Goal: Information Seeking & Learning: Learn about a topic

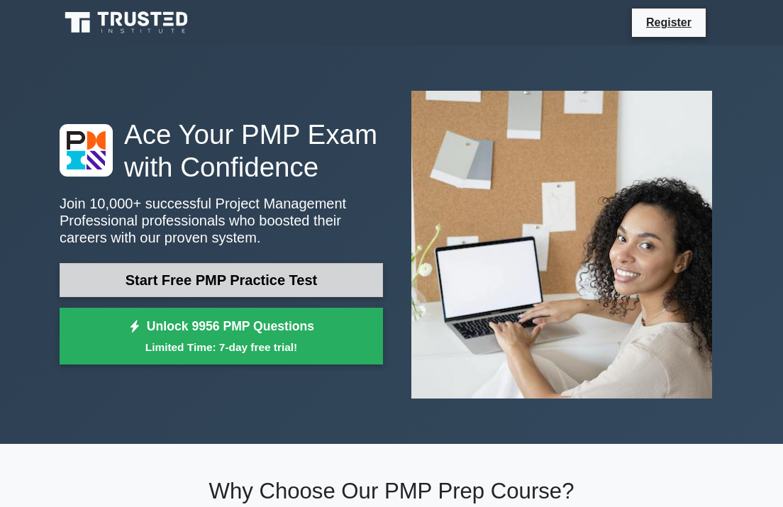
click at [238, 278] on link "Start Free PMP Practice Test" at bounding box center [221, 280] width 323 height 34
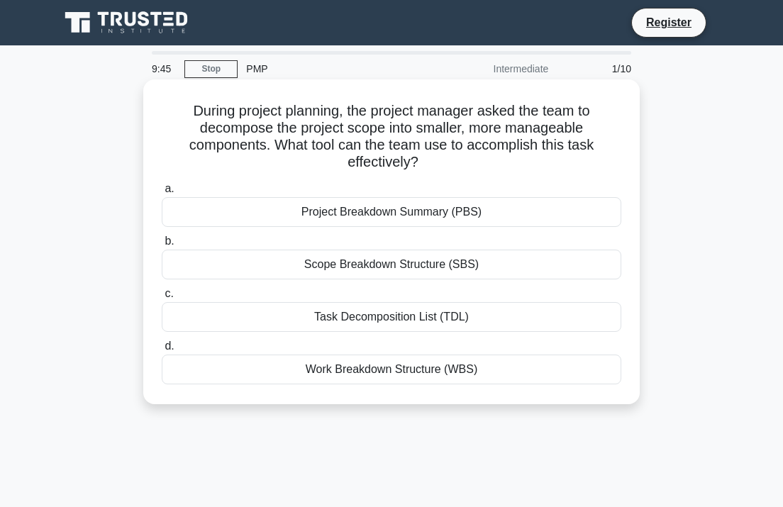
click at [404, 372] on div "Work Breakdown Structure (WBS)" at bounding box center [392, 370] width 460 height 30
click at [162, 351] on input "d. Work Breakdown Structure (WBS)" at bounding box center [162, 346] width 0 height 9
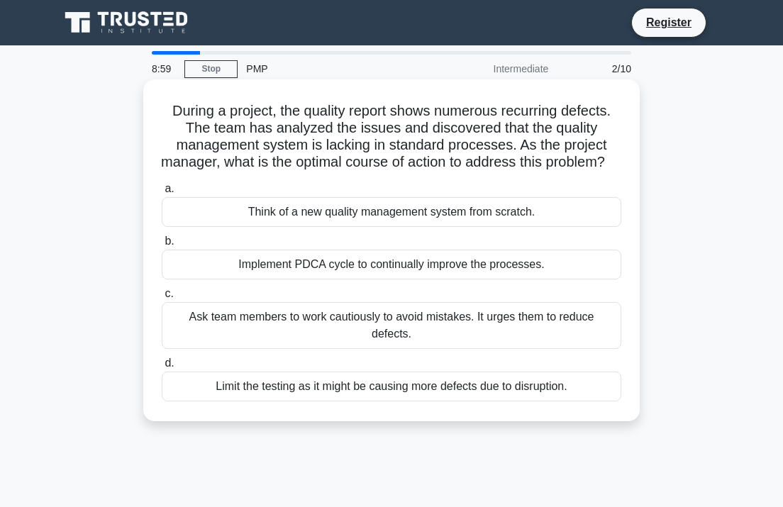
click at [419, 279] on div "Implement PDCA cycle to continually improve the processes." at bounding box center [392, 265] width 460 height 30
click at [162, 246] on input "b. Implement PDCA cycle to continually improve the processes." at bounding box center [162, 241] width 0 height 9
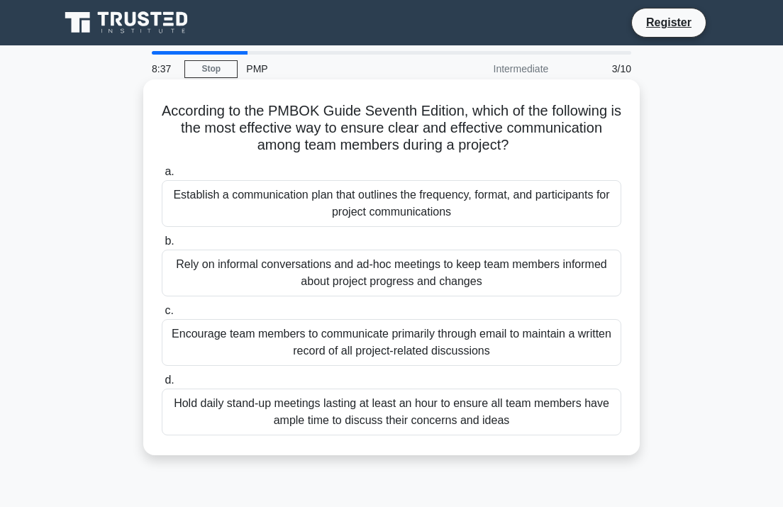
click at [421, 205] on div "Establish a communication plan that outlines the frequency, format, and partici…" at bounding box center [392, 203] width 460 height 47
click at [162, 177] on input "a. Establish a communication plan that outlines the frequency, format, and part…" at bounding box center [162, 171] width 0 height 9
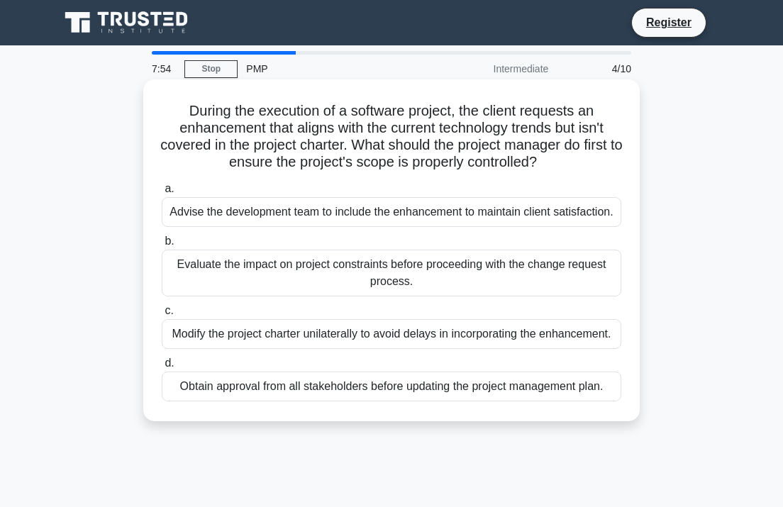
click at [417, 265] on div "Evaluate the impact on project constraints before proceeding with the change re…" at bounding box center [392, 273] width 460 height 47
click at [162, 246] on input "b. Evaluate the impact on project constraints before proceeding with the change…" at bounding box center [162, 241] width 0 height 9
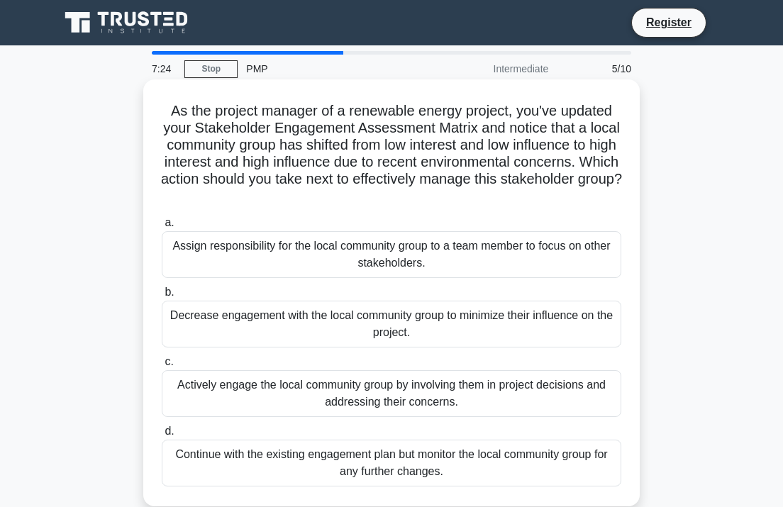
scroll to position [71, 0]
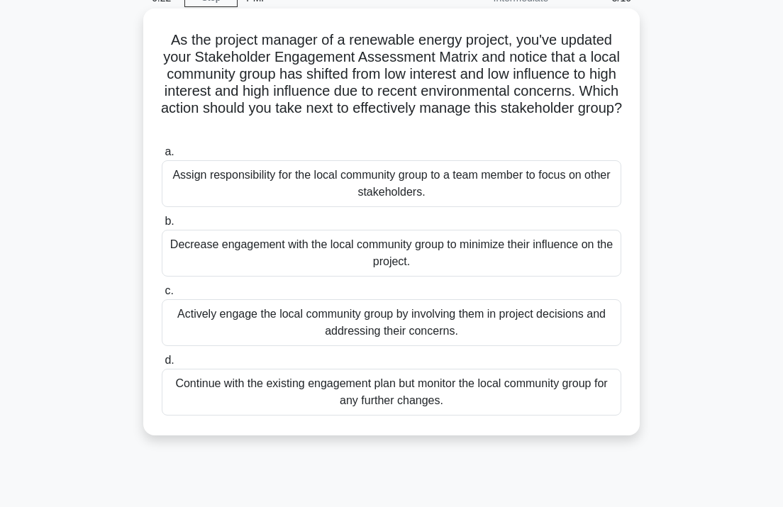
click at [402, 399] on div "Continue with the existing engagement plan but monitor the local community grou…" at bounding box center [392, 392] width 460 height 47
click at [162, 365] on input "d. Continue with the existing engagement plan but monitor the local community g…" at bounding box center [162, 360] width 0 height 9
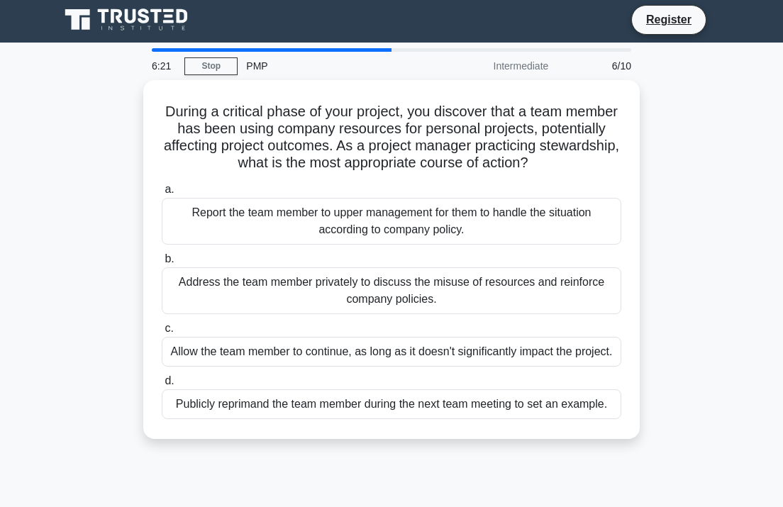
scroll to position [0, 0]
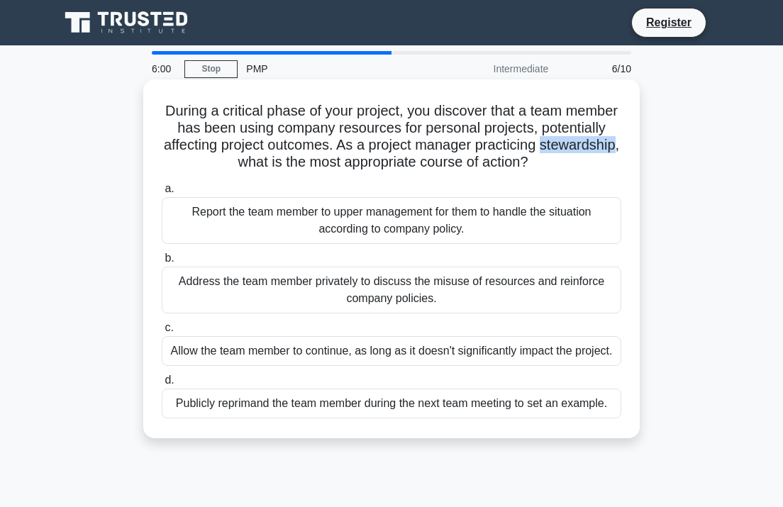
drag, startPoint x: 190, startPoint y: 163, endPoint x: 263, endPoint y: 161, distance: 73.1
click at [263, 161] on h5 "During a critical phase of your project, you discover that a team member has be…" at bounding box center [391, 136] width 462 height 69
click at [399, 155] on h5 "During a critical phase of your project, you discover that a team member has be…" at bounding box center [391, 136] width 462 height 69
drag, startPoint x: 557, startPoint y: 282, endPoint x: 599, endPoint y: 284, distance: 41.9
click at [599, 284] on div "Address the team member privately to discuss the misuse of resources and reinfo…" at bounding box center [392, 290] width 460 height 47
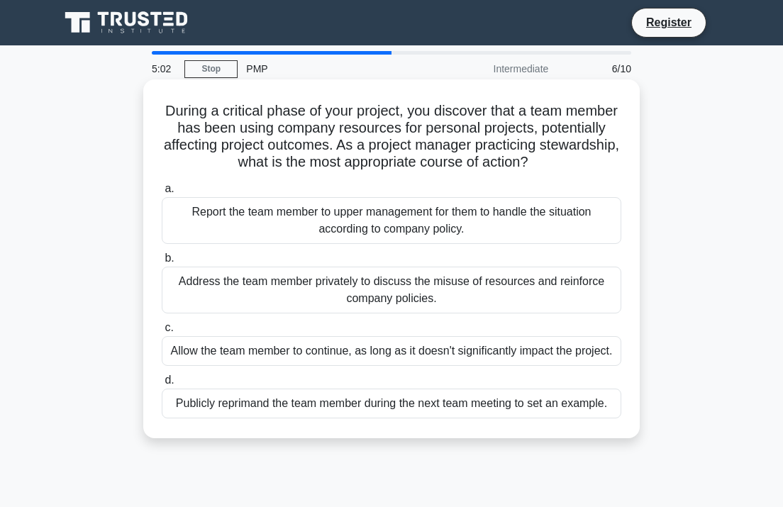
click at [391, 223] on div "Report the team member to upper management for them to handle the situation acc…" at bounding box center [392, 220] width 460 height 47
click at [162, 194] on input "a. Report the team member to upper management for them to handle the situation …" at bounding box center [162, 188] width 0 height 9
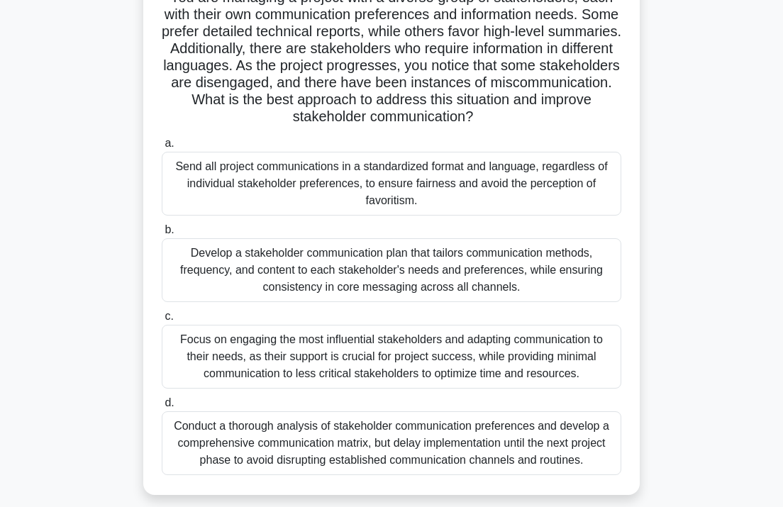
scroll to position [142, 0]
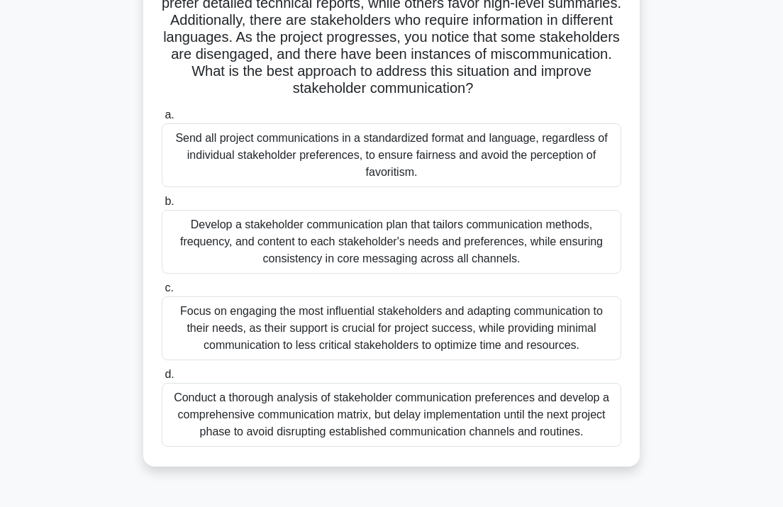
click at [417, 245] on div "Develop a stakeholder communication plan that tailors communication methods, fr…" at bounding box center [392, 242] width 460 height 64
click at [162, 206] on input "b. Develop a stakeholder communication plan that tailors communication methods,…" at bounding box center [162, 201] width 0 height 9
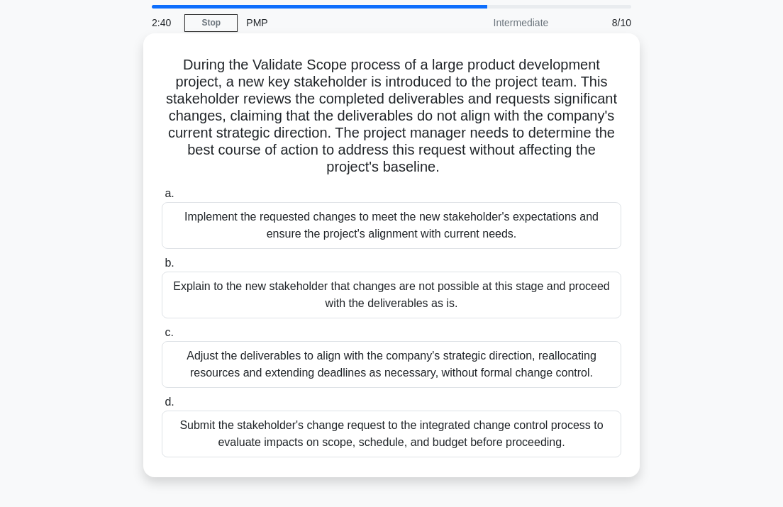
scroll to position [71, 0]
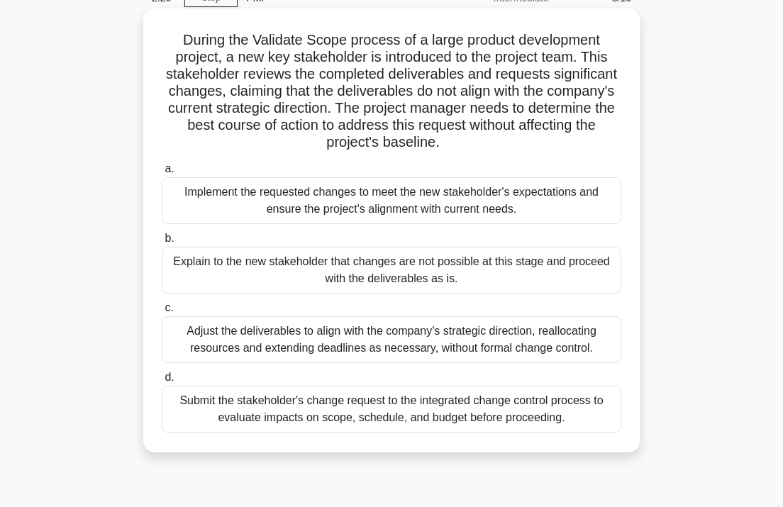
click at [349, 415] on div "Submit the stakeholder's change request to the integrated change control proces…" at bounding box center [392, 409] width 460 height 47
click at [162, 382] on input "d. Submit the stakeholder's change request to the integrated change control pro…" at bounding box center [162, 377] width 0 height 9
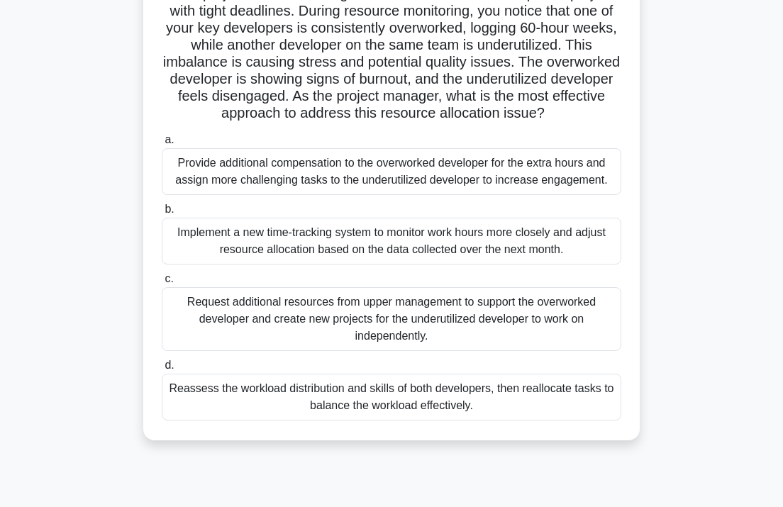
scroll to position [142, 0]
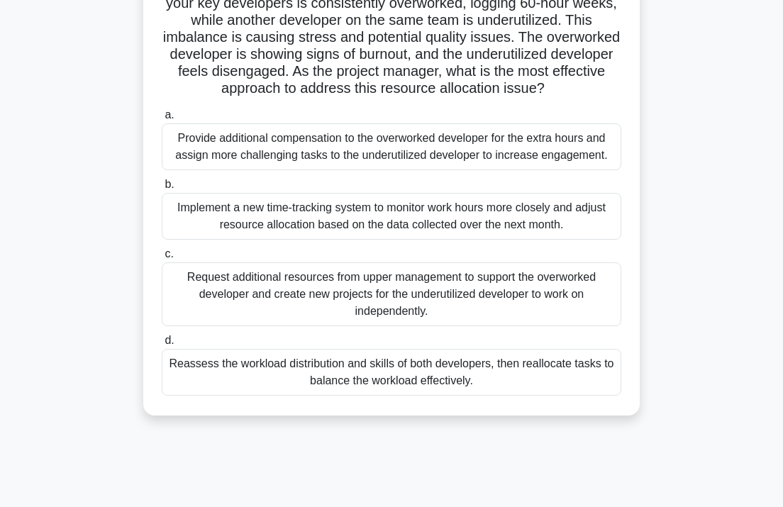
click at [389, 394] on div "Reassess the workload distribution and skills of both developers, then realloca…" at bounding box center [392, 372] width 460 height 47
click at [162, 345] on input "d. Reassess the workload distribution and skills of both developers, then reall…" at bounding box center [162, 340] width 0 height 9
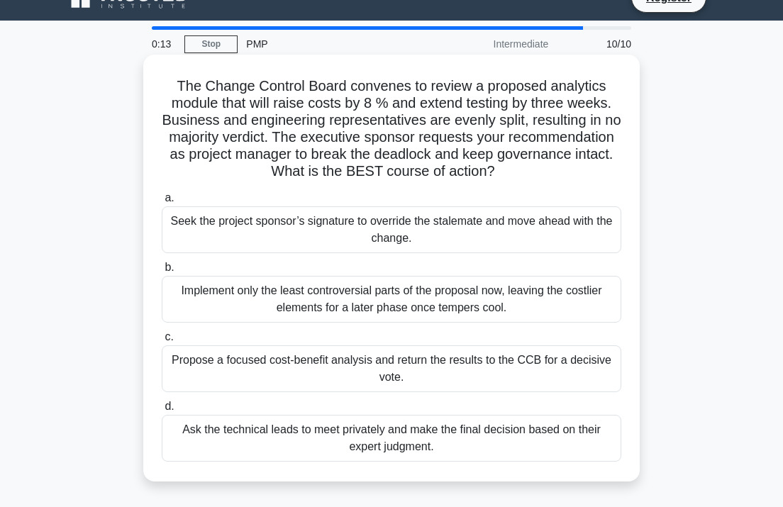
scroll to position [0, 0]
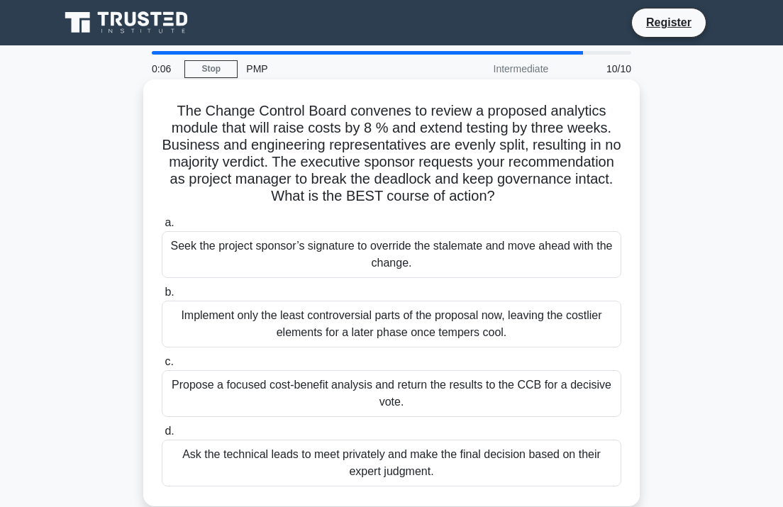
click at [416, 401] on div "Propose a focused cost-benefit analysis and return the results to the CCB for a…" at bounding box center [392, 393] width 460 height 47
click at [162, 367] on input "c. Propose a focused cost-benefit analysis and return the results to the CCB fo…" at bounding box center [162, 361] width 0 height 9
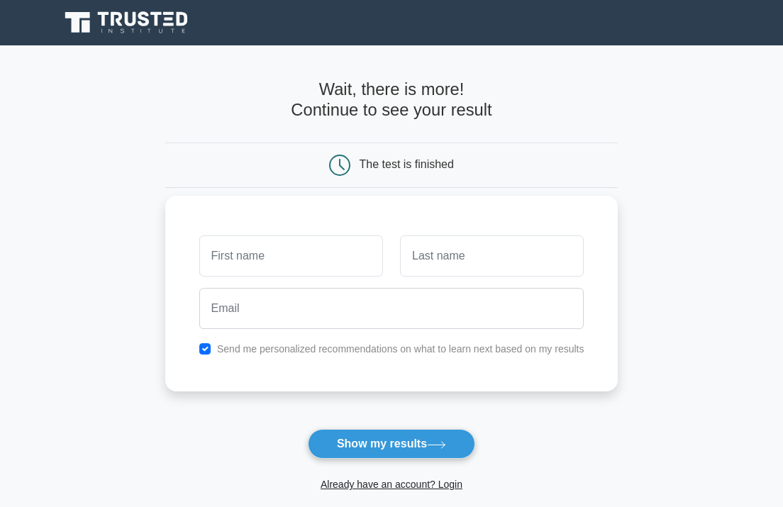
click at [244, 346] on label "Send me personalized recommendations on what to learn next based on my results" at bounding box center [400, 348] width 367 height 11
click at [208, 347] on input "checkbox" at bounding box center [204, 348] width 11 height 11
checkbox input "false"
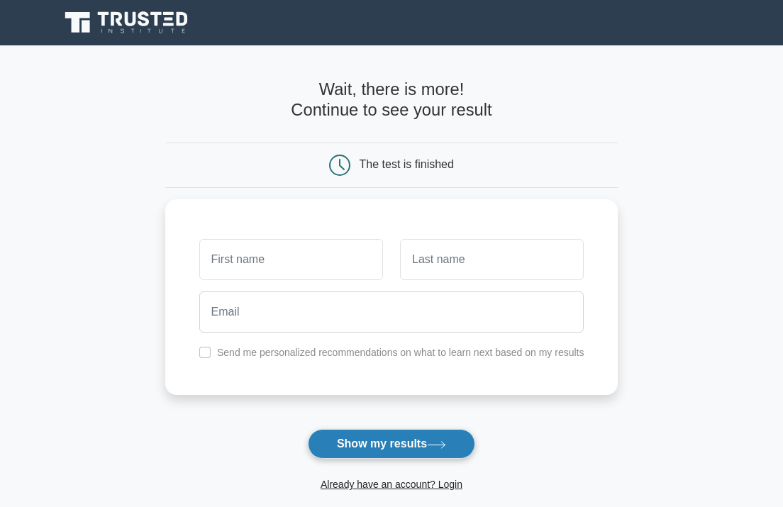
click at [389, 452] on button "Show my results" at bounding box center [391, 444] width 167 height 30
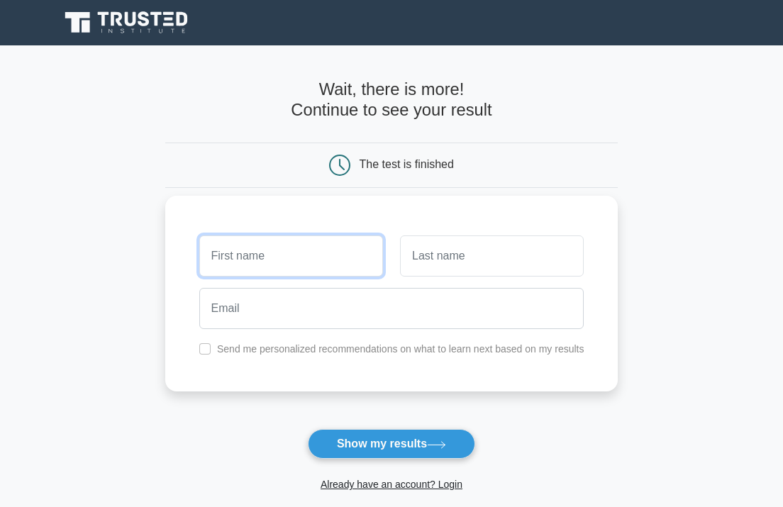
click at [255, 265] on input "text" at bounding box center [291, 255] width 184 height 41
type input "Betul"
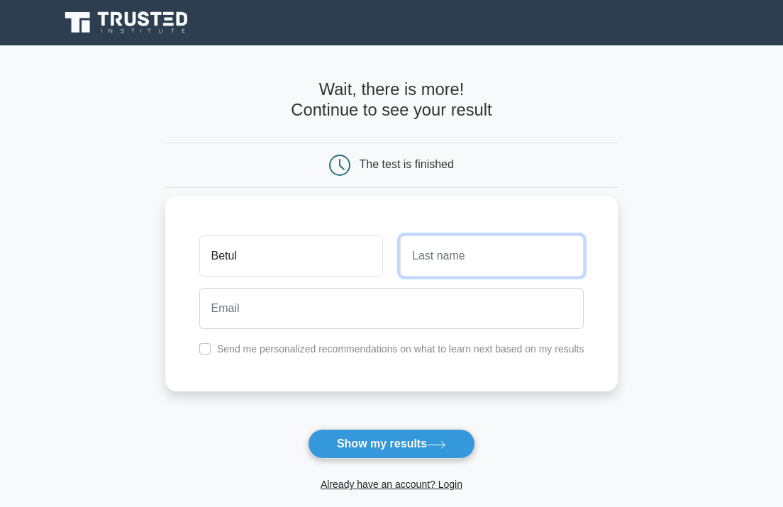
click at [455, 265] on input "text" at bounding box center [492, 255] width 184 height 41
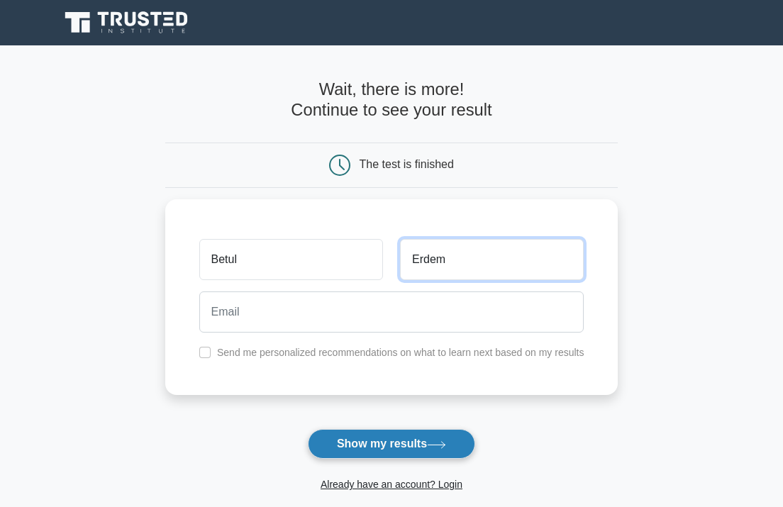
type input "Erdem"
click at [443, 440] on button "Show my results" at bounding box center [391, 444] width 167 height 30
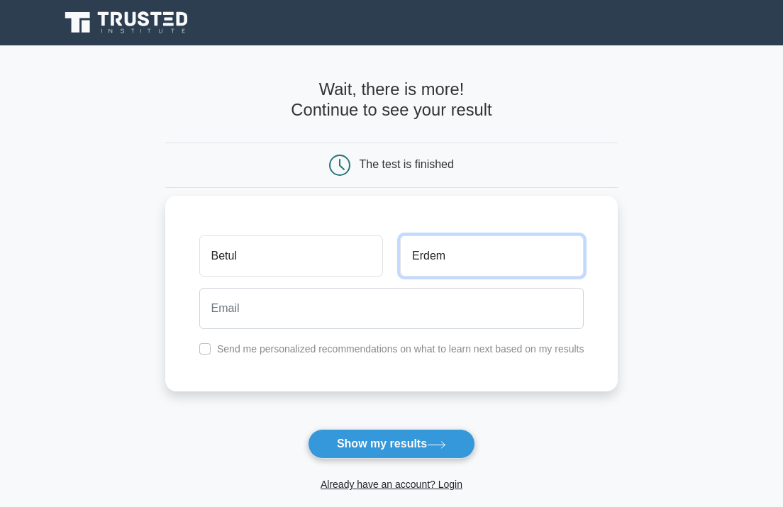
drag, startPoint x: 458, startPoint y: 254, endPoint x: 392, endPoint y: 256, distance: 66.0
click at [392, 256] on div "Erdem" at bounding box center [491, 256] width 201 height 52
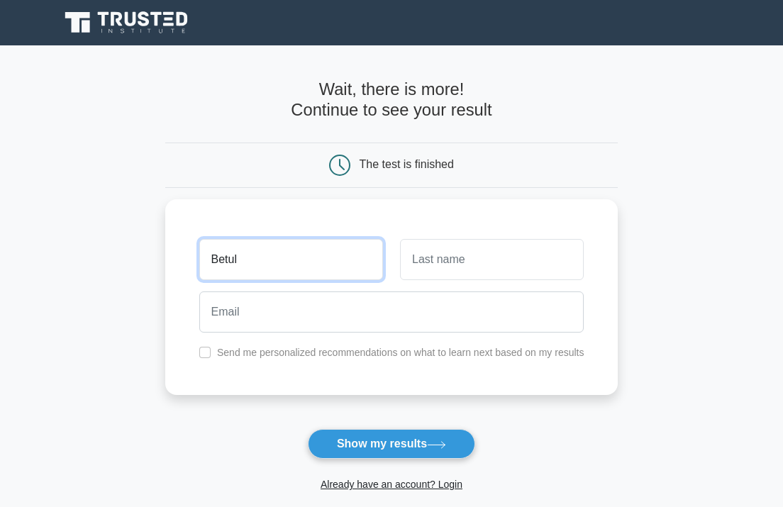
drag, startPoint x: 309, startPoint y: 258, endPoint x: 165, endPoint y: 255, distance: 144.0
click at [165, 255] on main "Wait, there is more! Continue to see your result The test is finished Betul" at bounding box center [391, 300] width 783 height 510
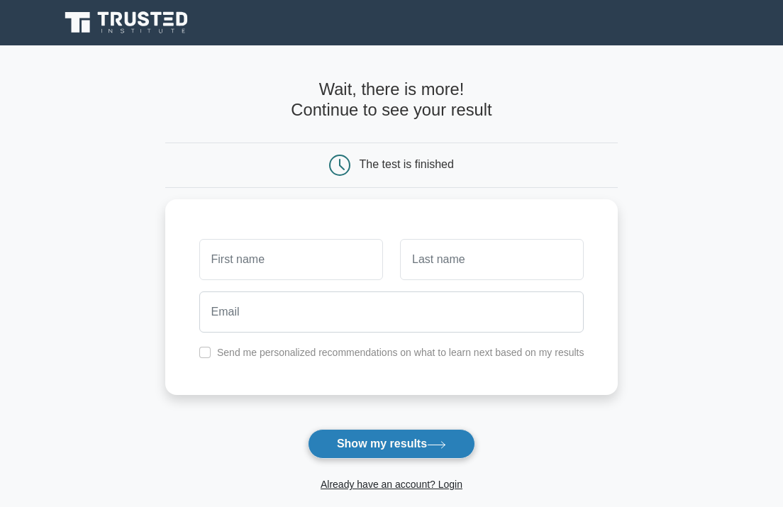
click at [412, 447] on button "Show my results" at bounding box center [391, 444] width 167 height 30
